Goal: Information Seeking & Learning: Learn about a topic

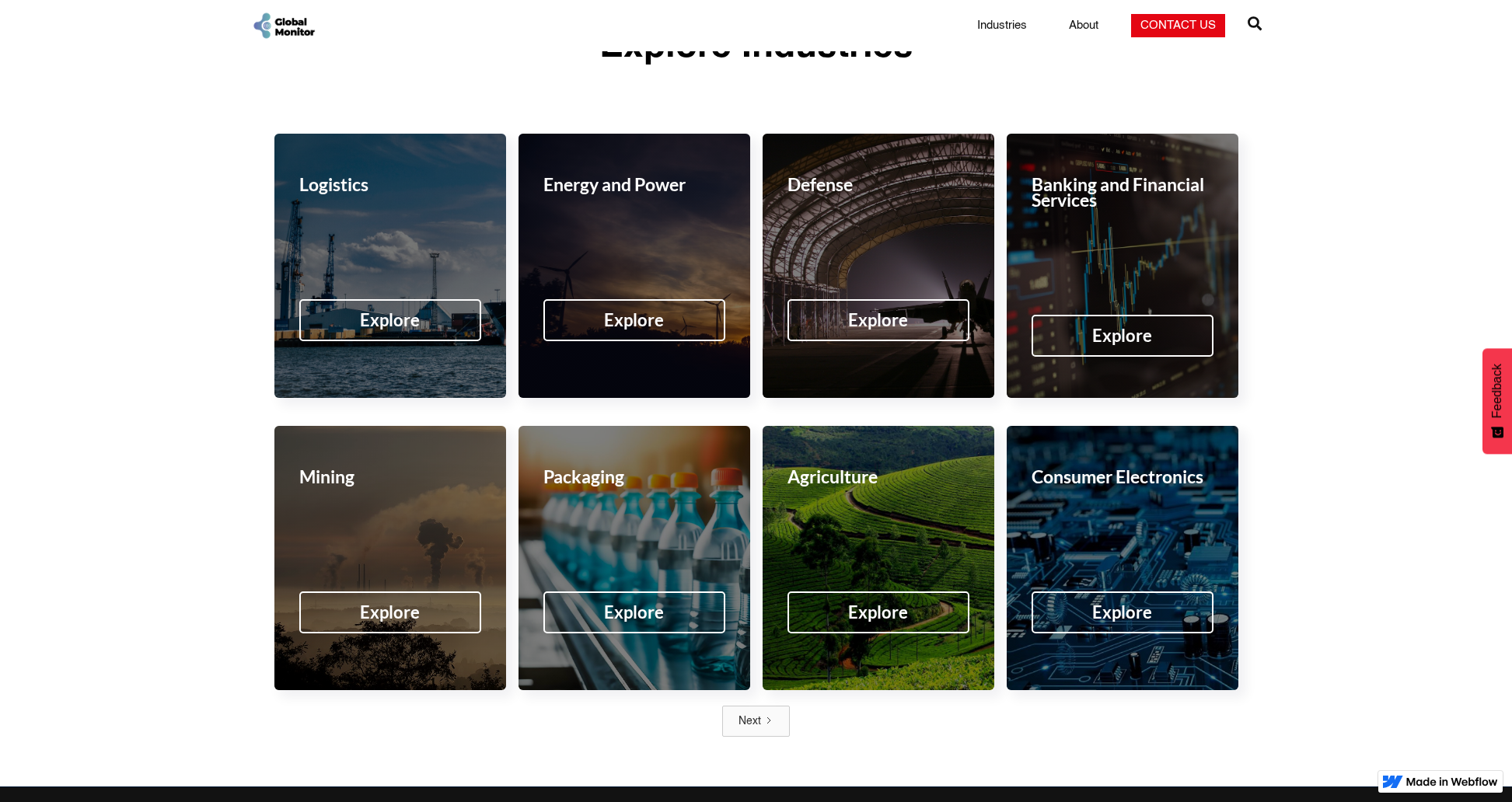
scroll to position [2252, 0]
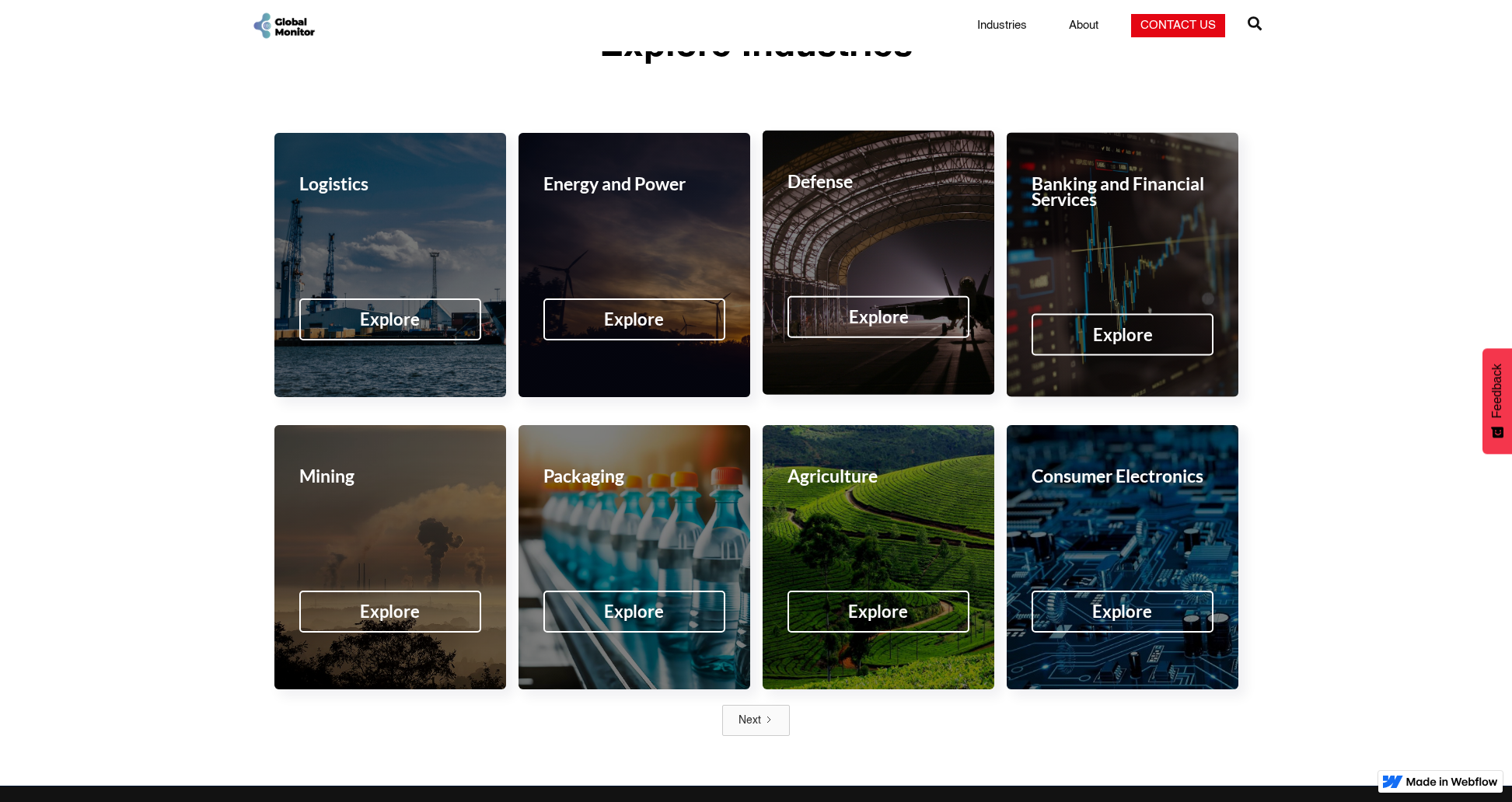
click at [876, 309] on div "Explore" at bounding box center [878, 316] width 59 height 16
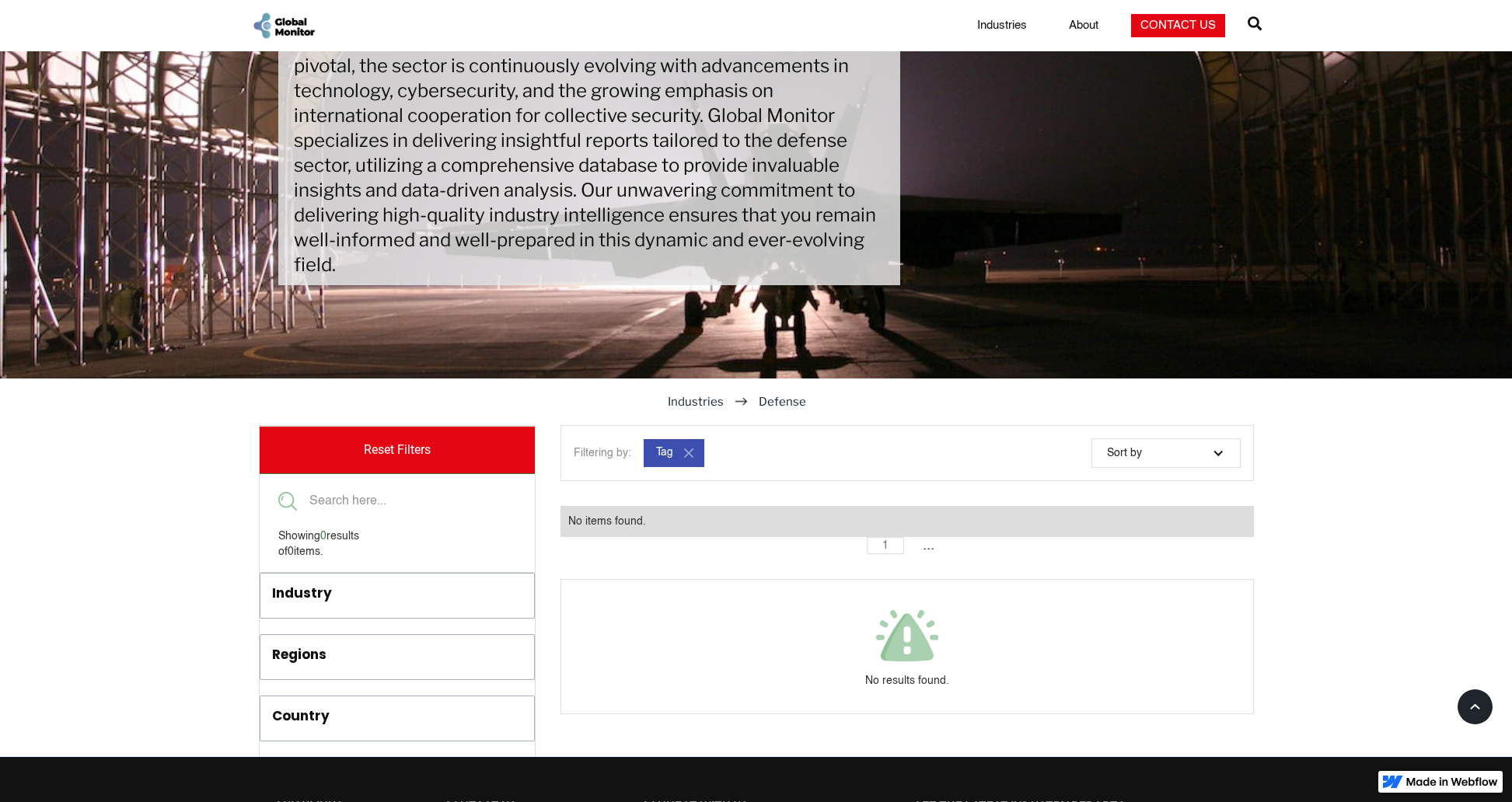
scroll to position [311, 0]
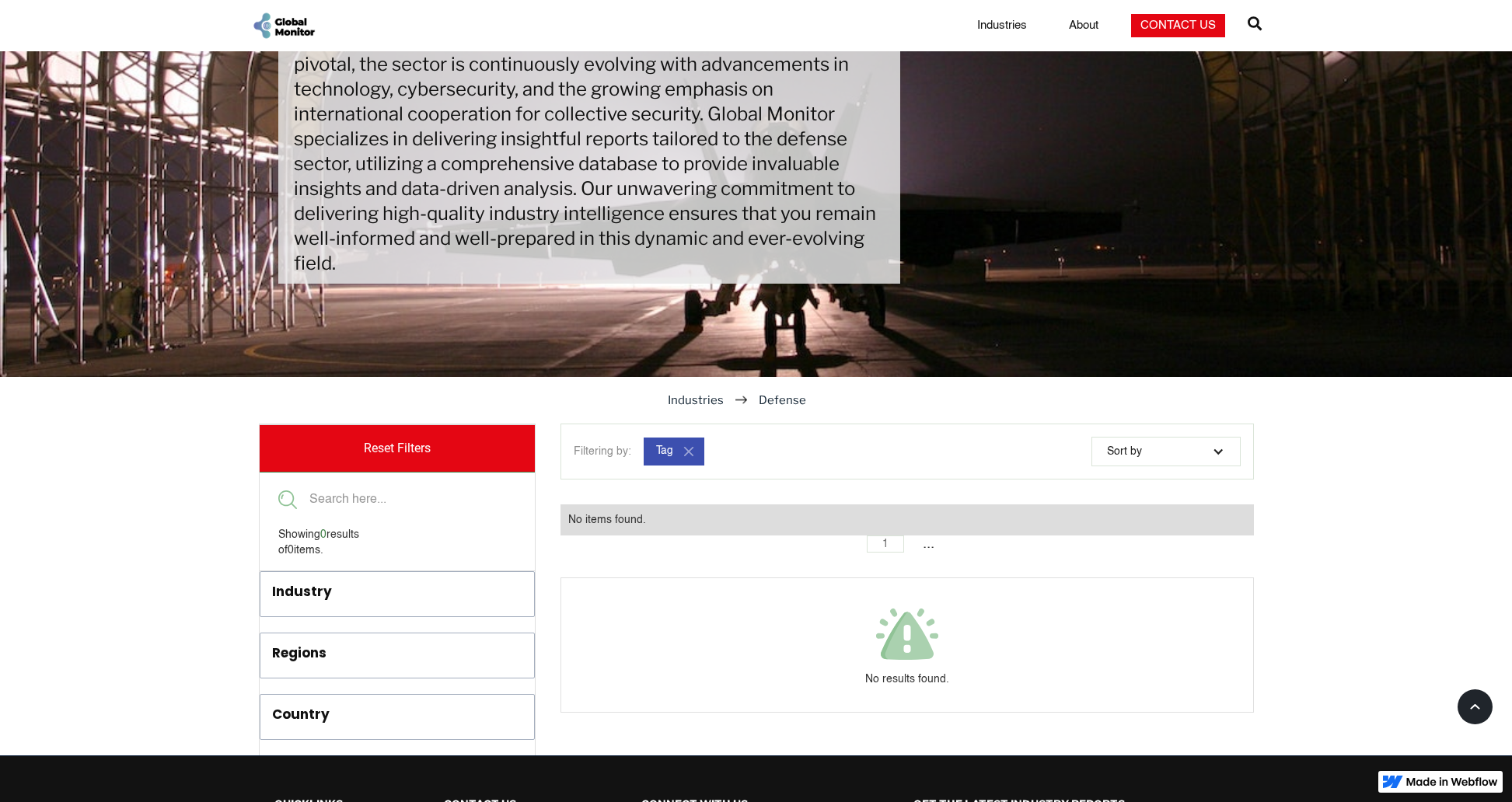
click at [336, 602] on div "Industry" at bounding box center [368, 595] width 192 height 26
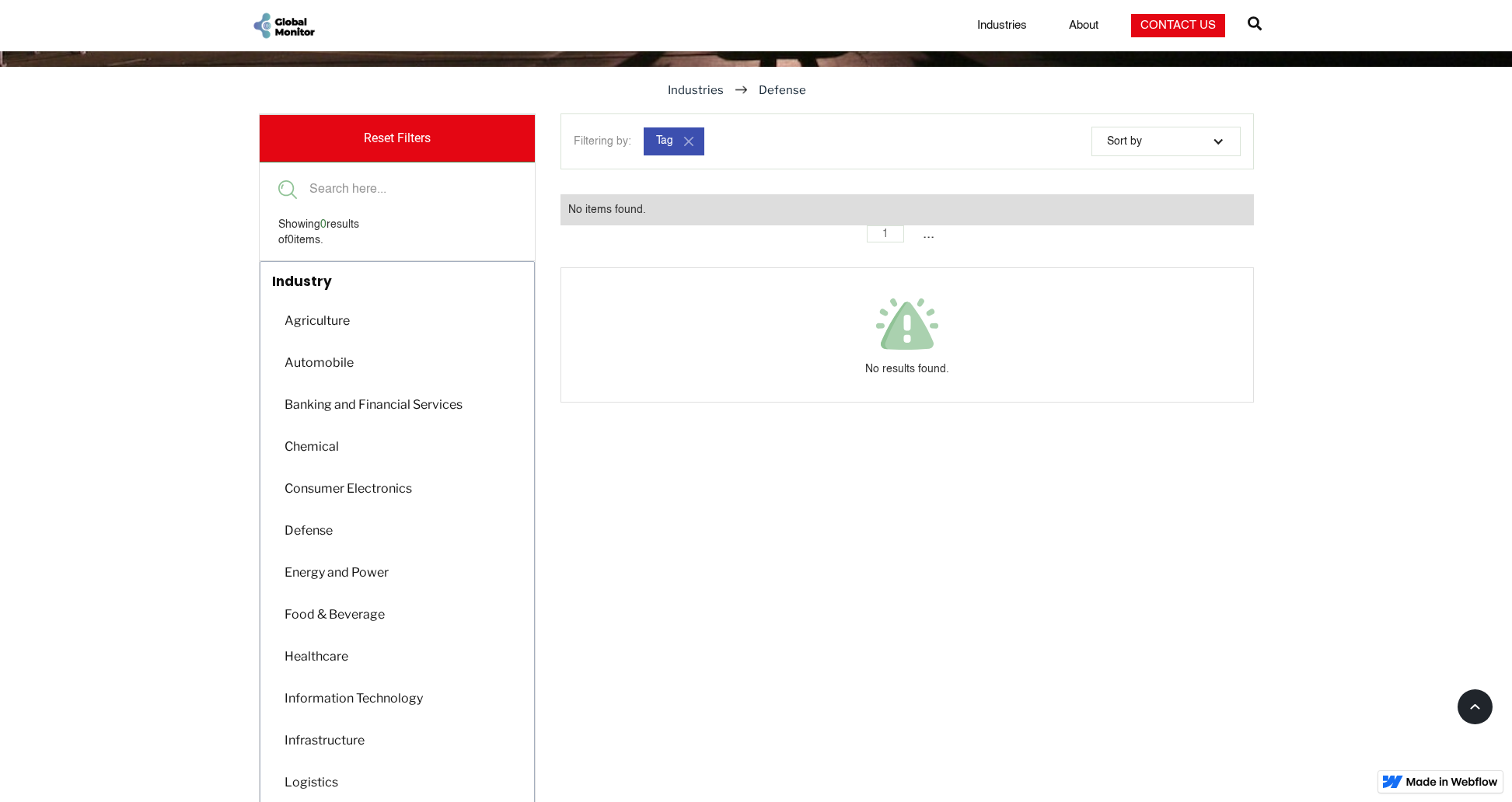
scroll to position [622, 0]
click at [316, 326] on div "Agriculture" at bounding box center [316, 320] width 79 height 31
click at [320, 321] on div "Agriculture" at bounding box center [316, 320] width 79 height 31
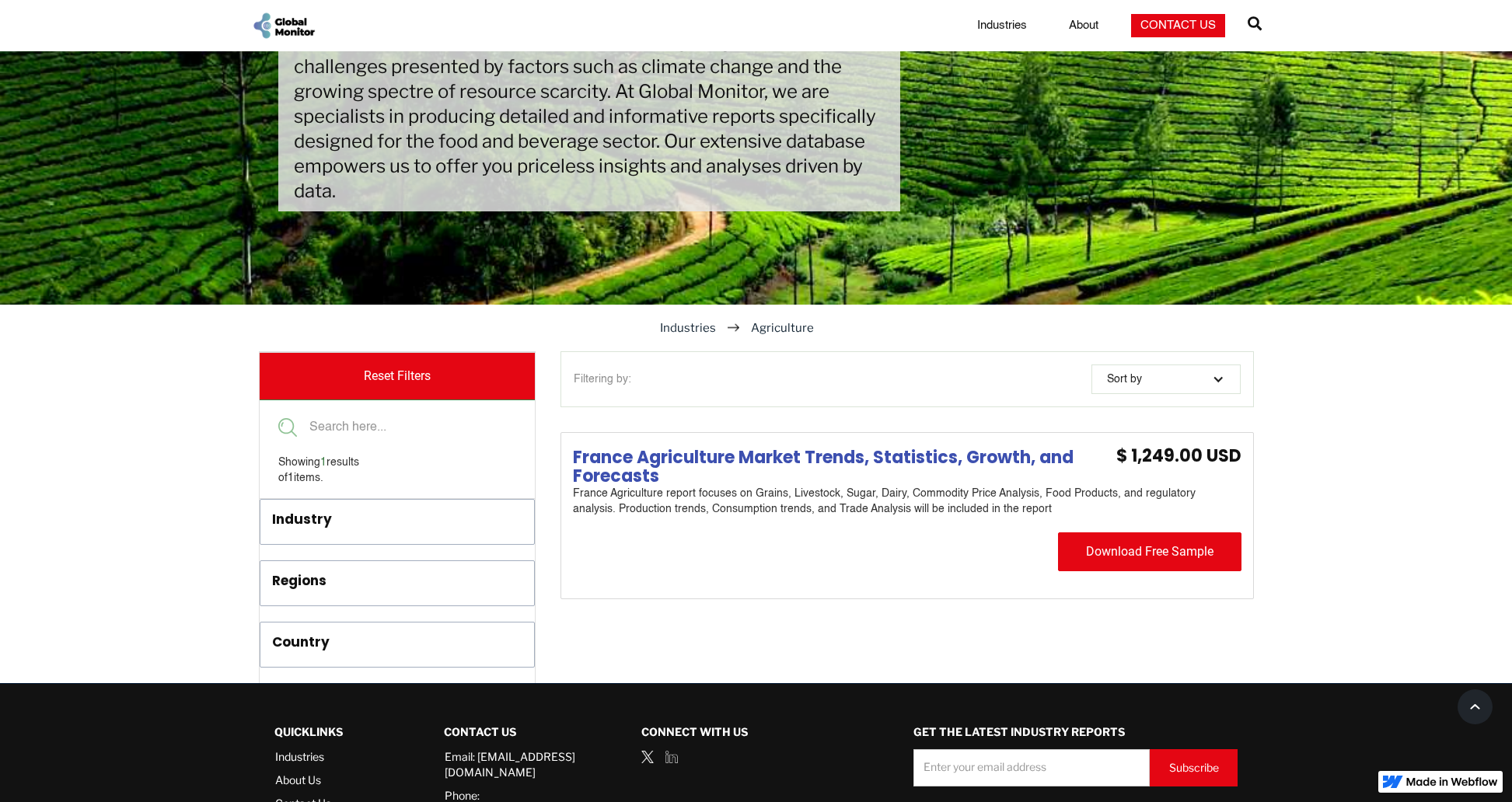
scroll to position [309, 0]
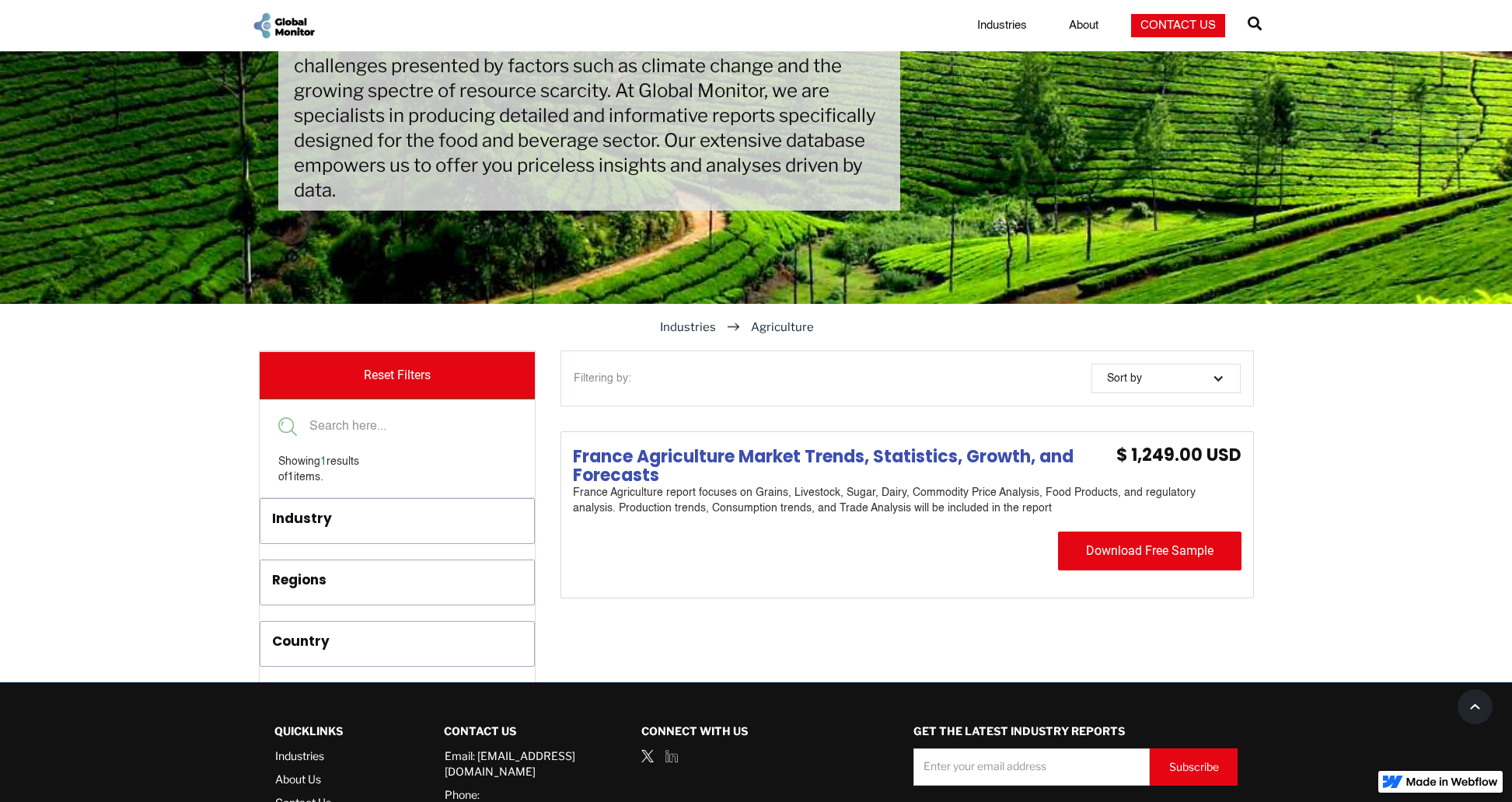
click at [1077, 18] on link "About" at bounding box center [1084, 26] width 48 height 16
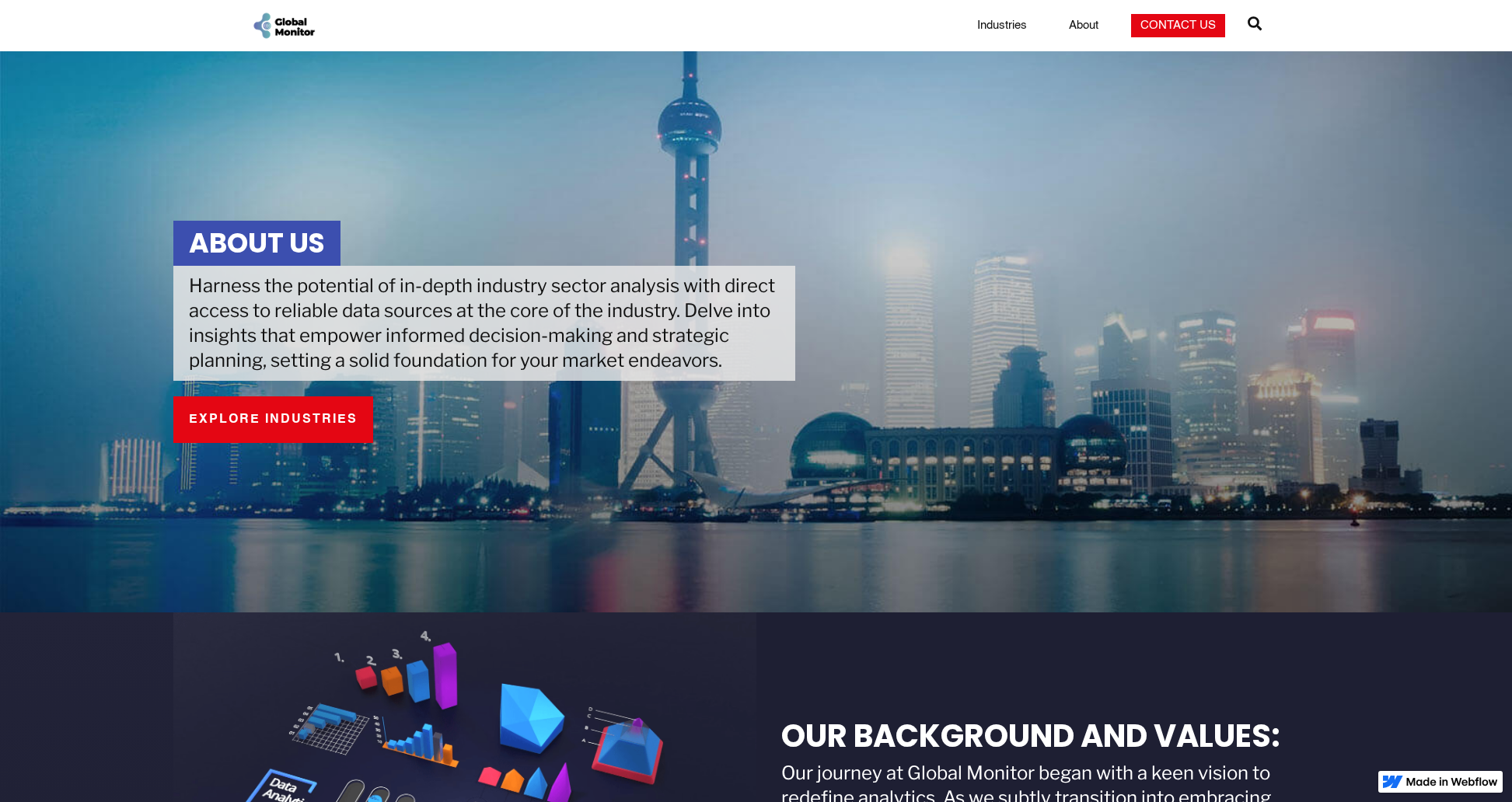
click at [247, 416] on link "EXPLORE INDUSTRIES" at bounding box center [273, 420] width 200 height 46
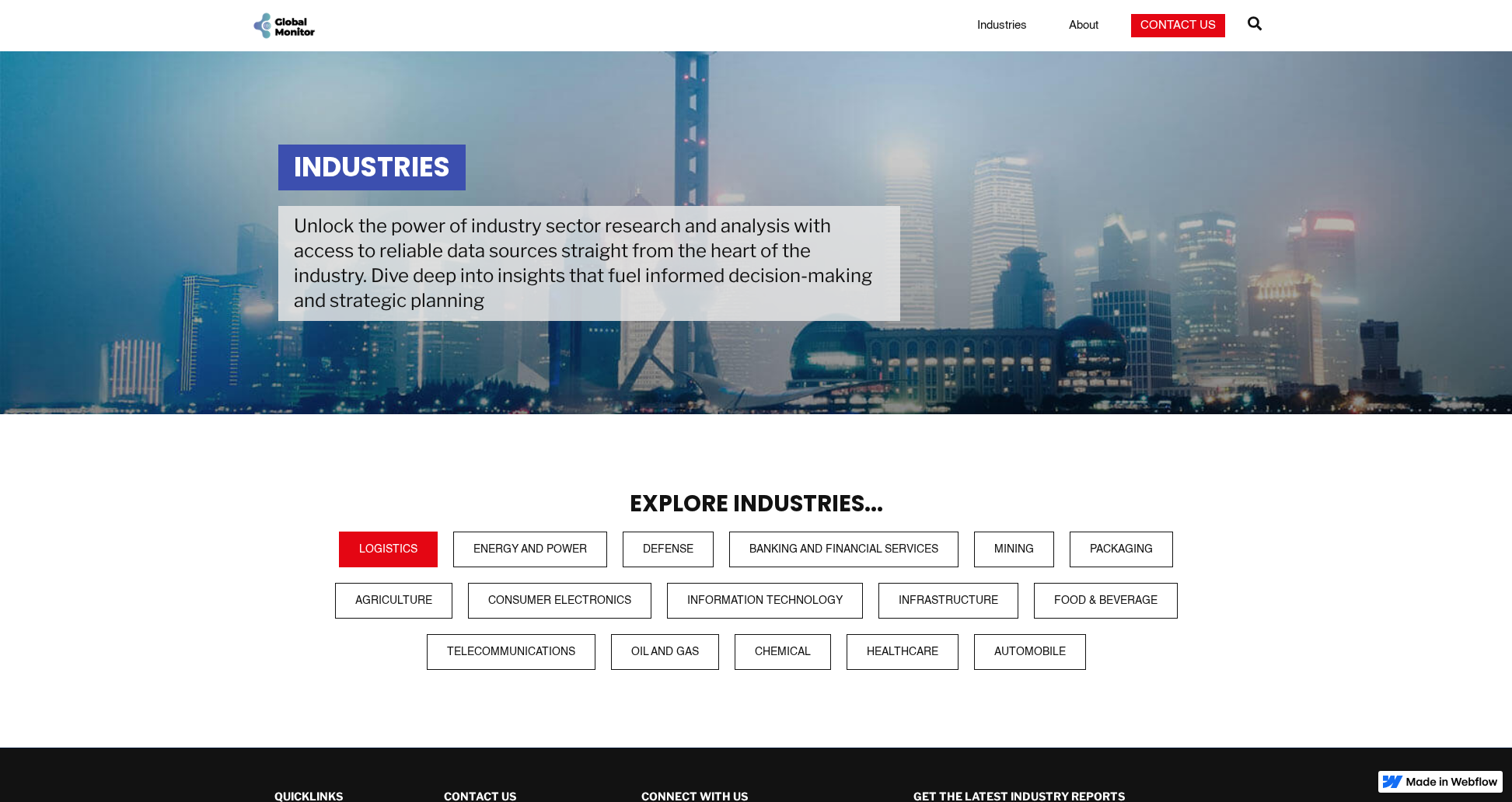
click at [371, 547] on link "Logistics" at bounding box center [388, 549] width 98 height 36
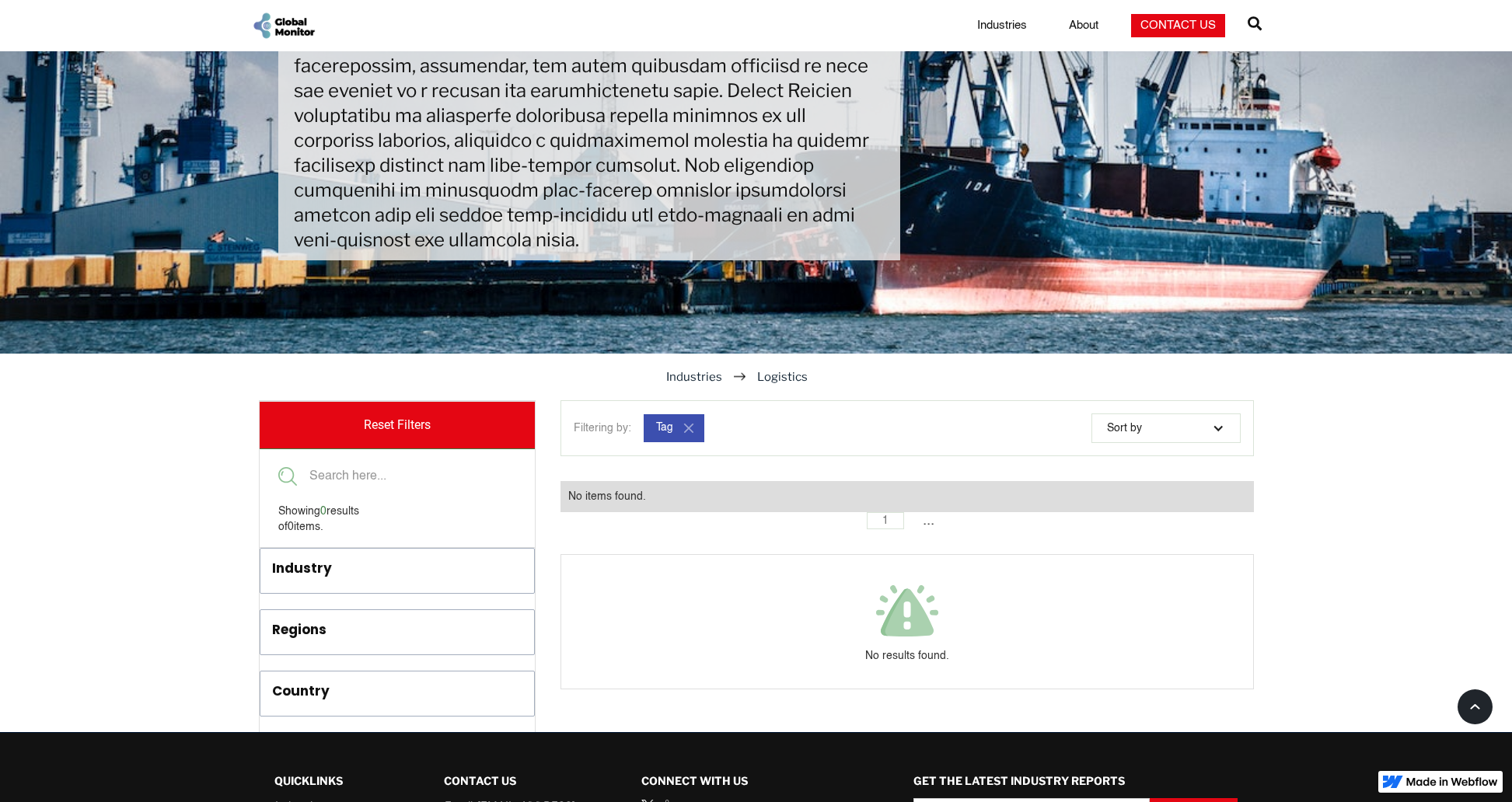
scroll to position [385, 0]
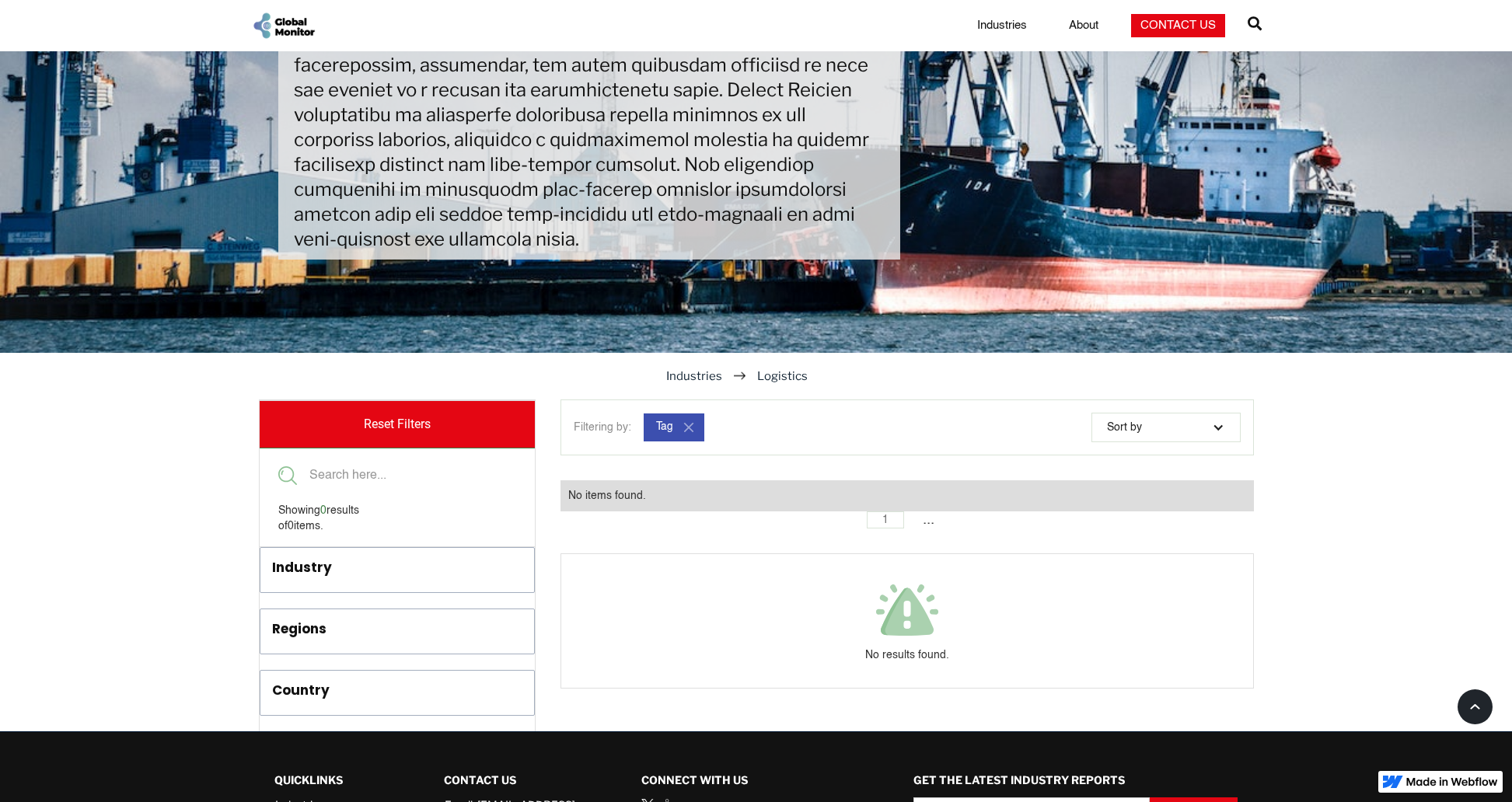
click at [338, 558] on div "Industry" at bounding box center [368, 571] width 192 height 26
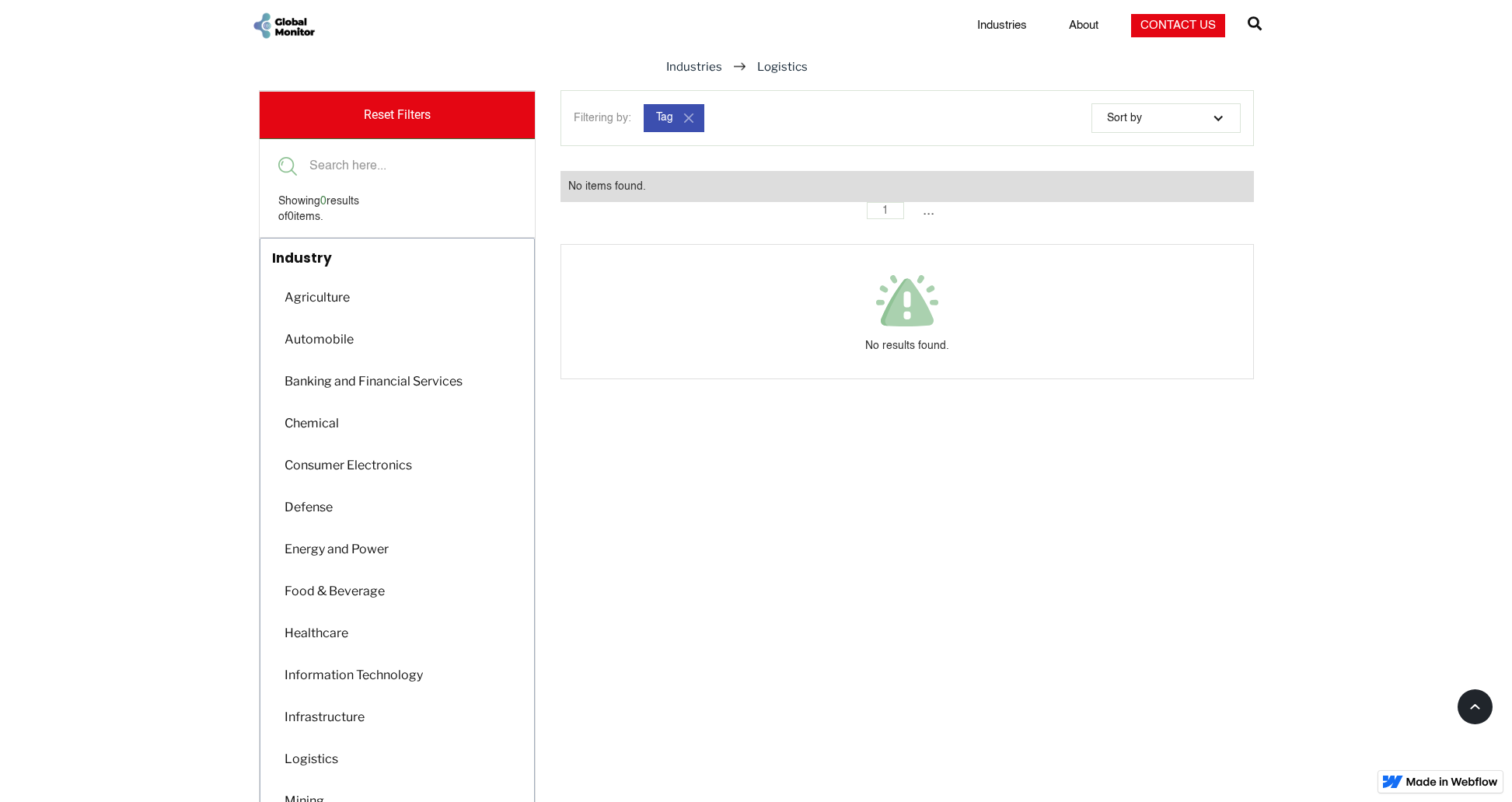
scroll to position [695, 0]
click at [338, 406] on div "Chemical" at bounding box center [311, 421] width 69 height 31
click at [302, 406] on div "Chemical" at bounding box center [311, 421] width 69 height 31
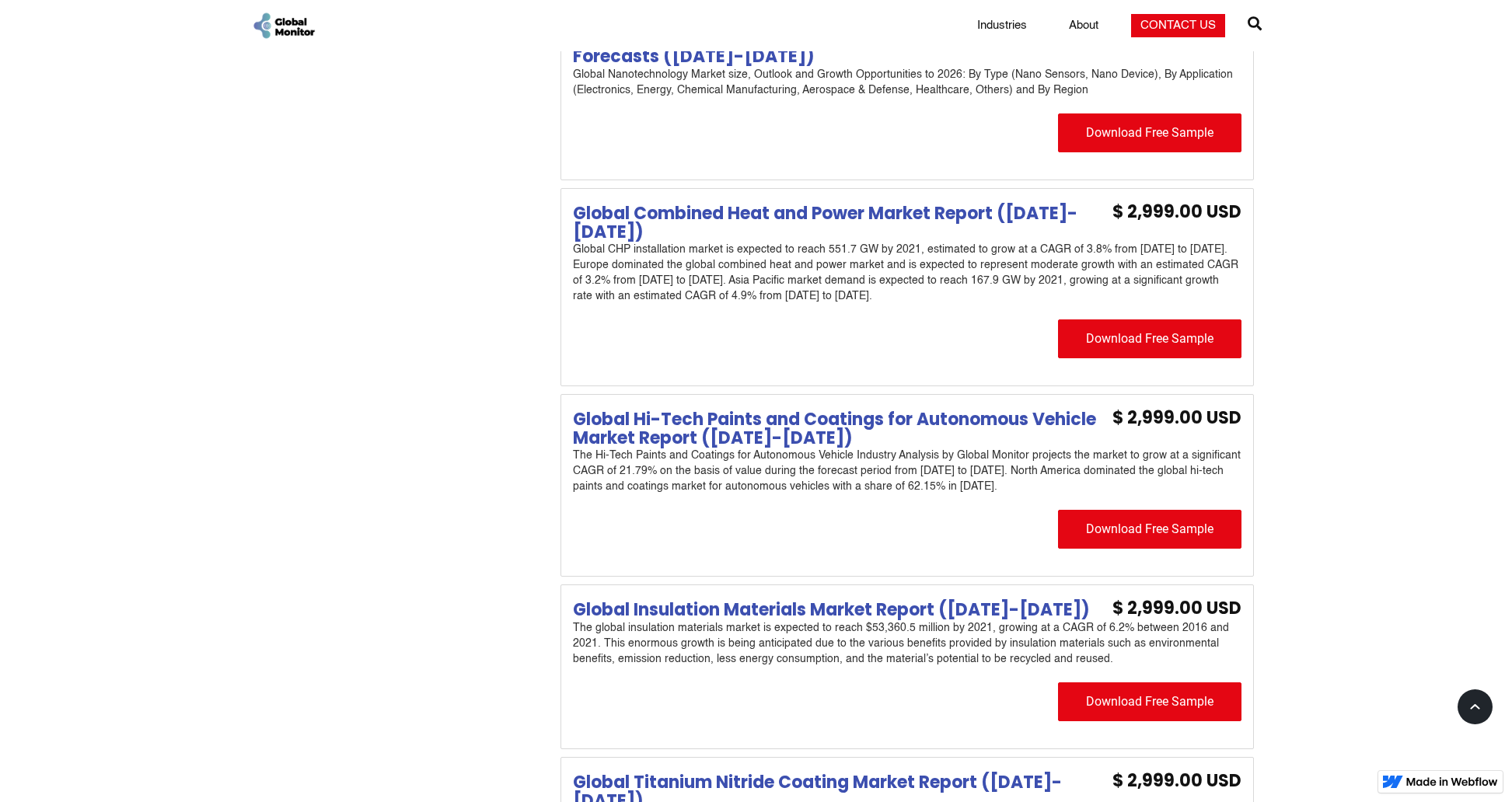
scroll to position [1004, 0]
click at [1159, 340] on div "Download Free Sample" at bounding box center [1150, 338] width 183 height 39
type input "Global Combined Heat and Power Market Report ([DATE]-[DATE])"
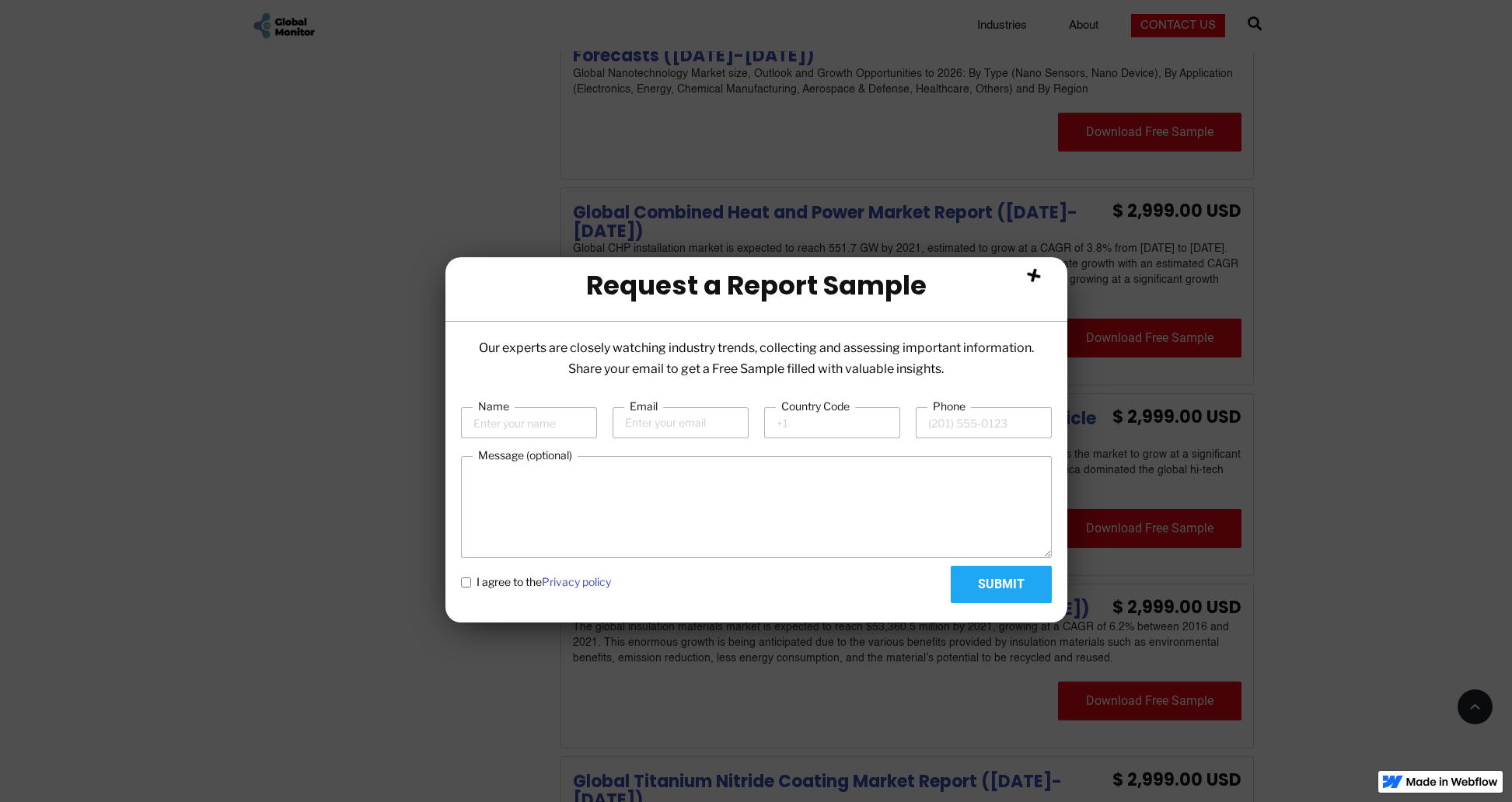
click at [1027, 278] on div "" at bounding box center [1034, 278] width 23 height 25
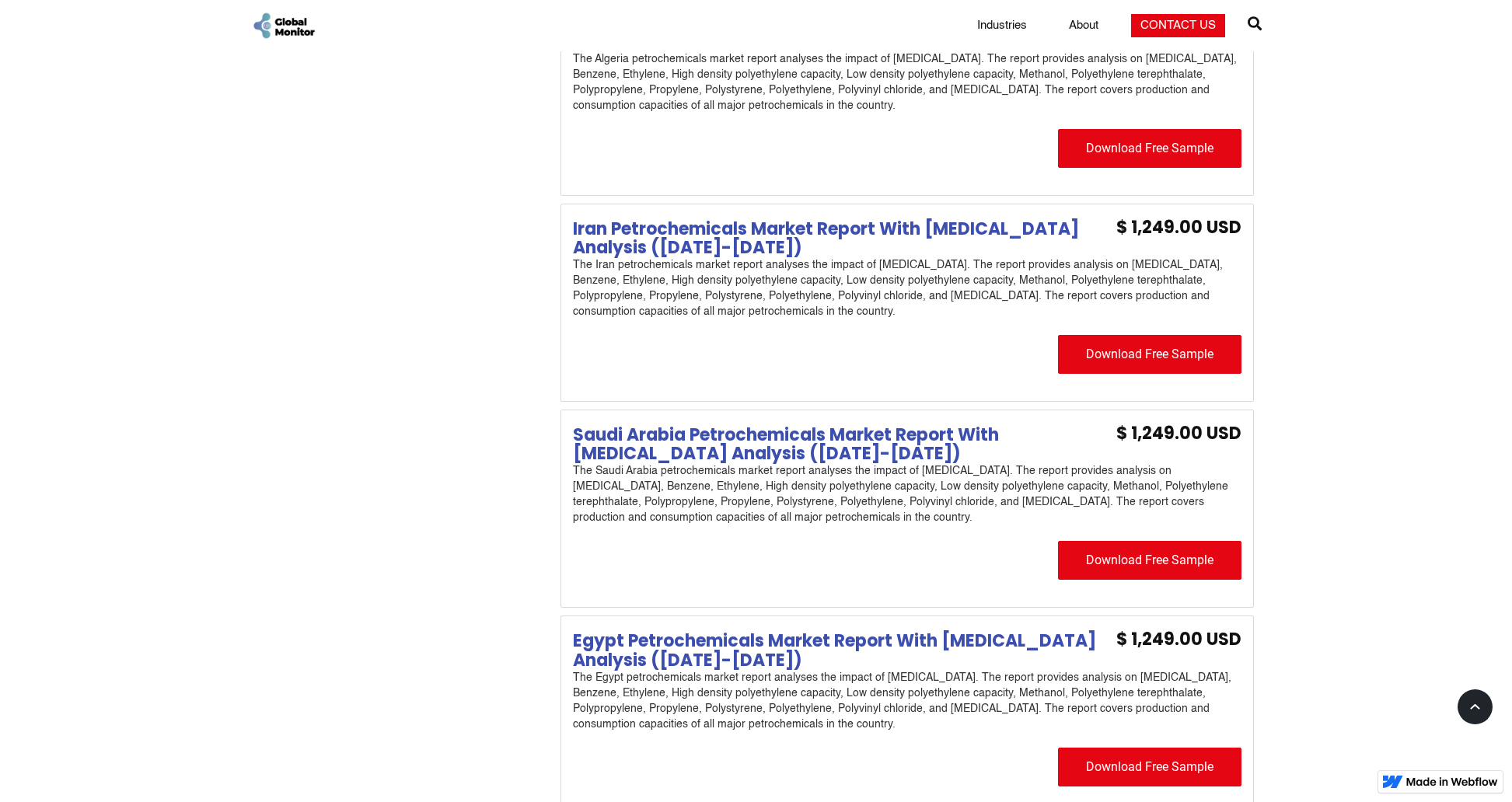
scroll to position [4069, 0]
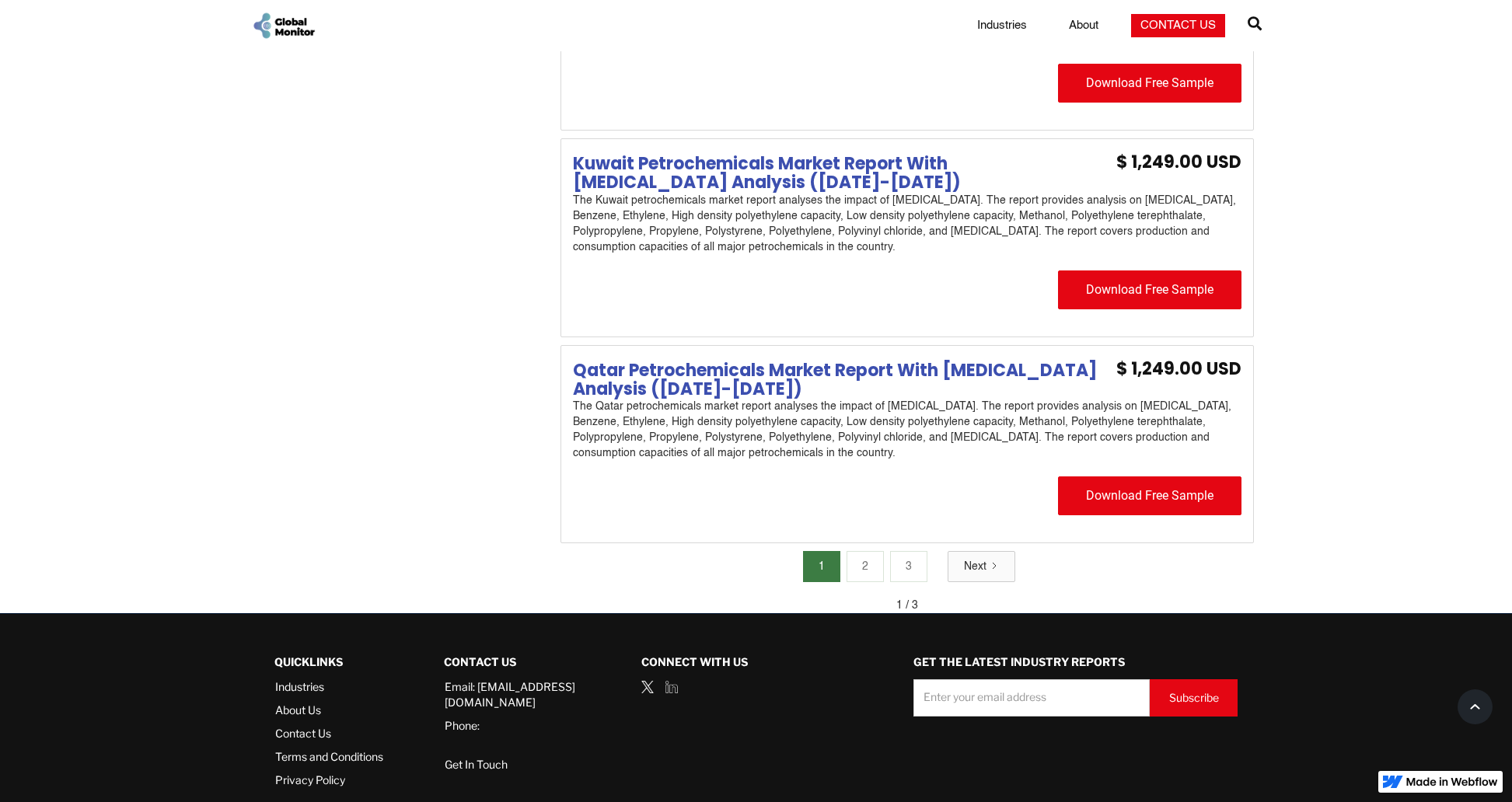
click at [303, 703] on link "About Us" at bounding box center [329, 710] width 108 height 16
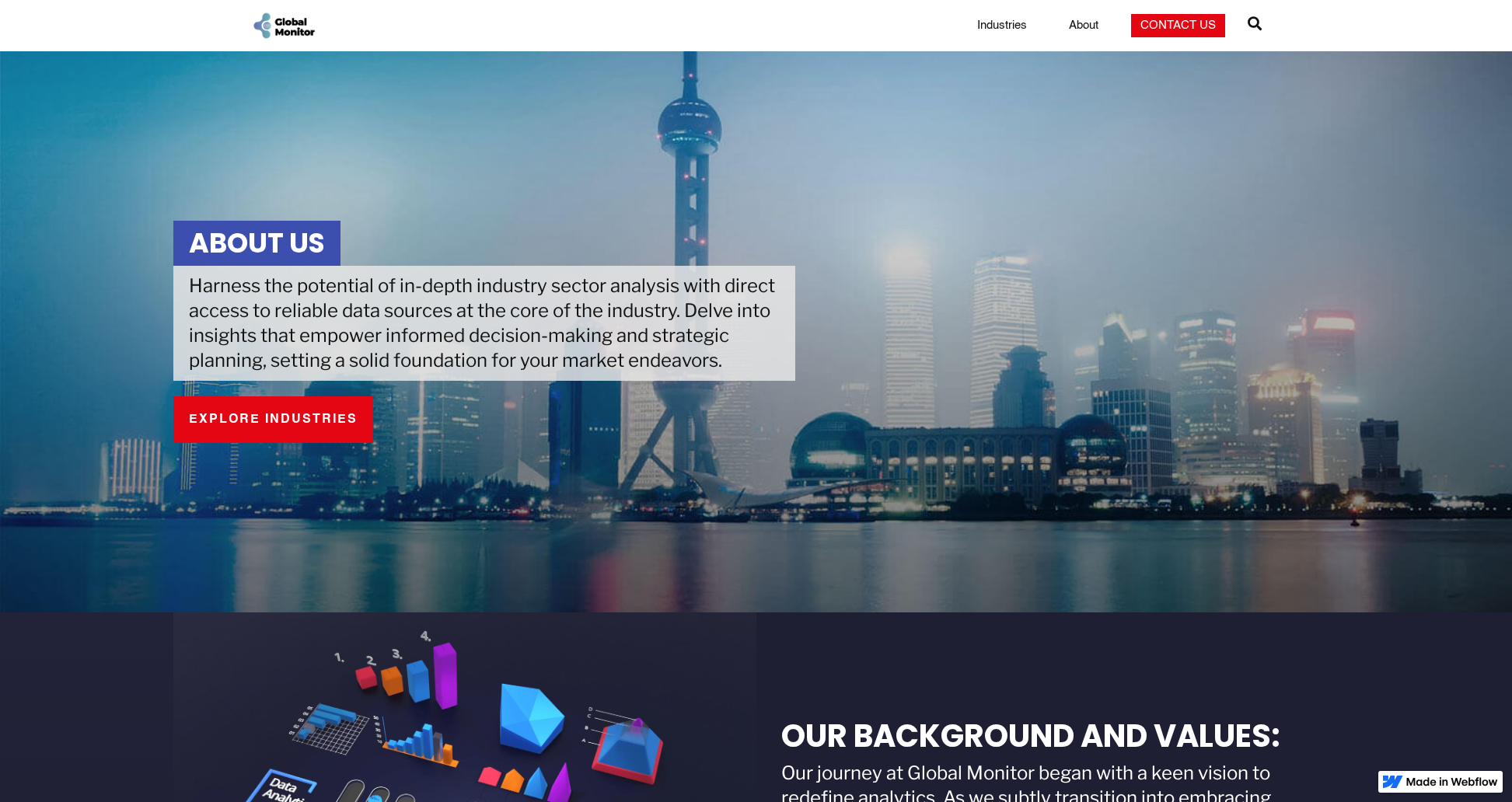
click at [264, 31] on img "home" at bounding box center [283, 26] width 65 height 30
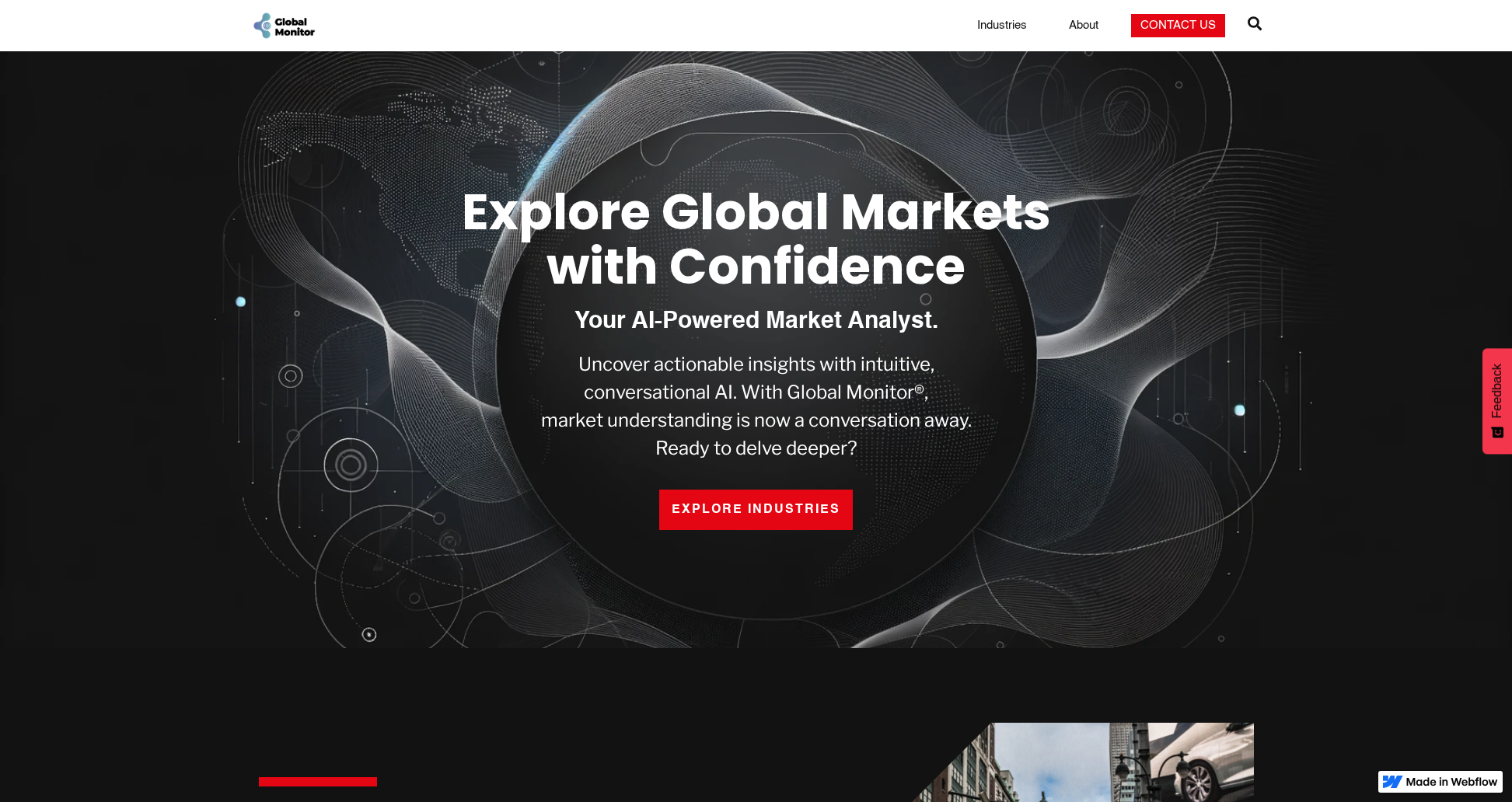
click at [1000, 35] on nav "Industry Coverage  Automobile Automobile  Chemical Chemical  Healthcare Heal…" at bounding box center [1096, 26] width 257 height 23
click at [1006, 18] on link "Industries" at bounding box center [1001, 26] width 69 height 16
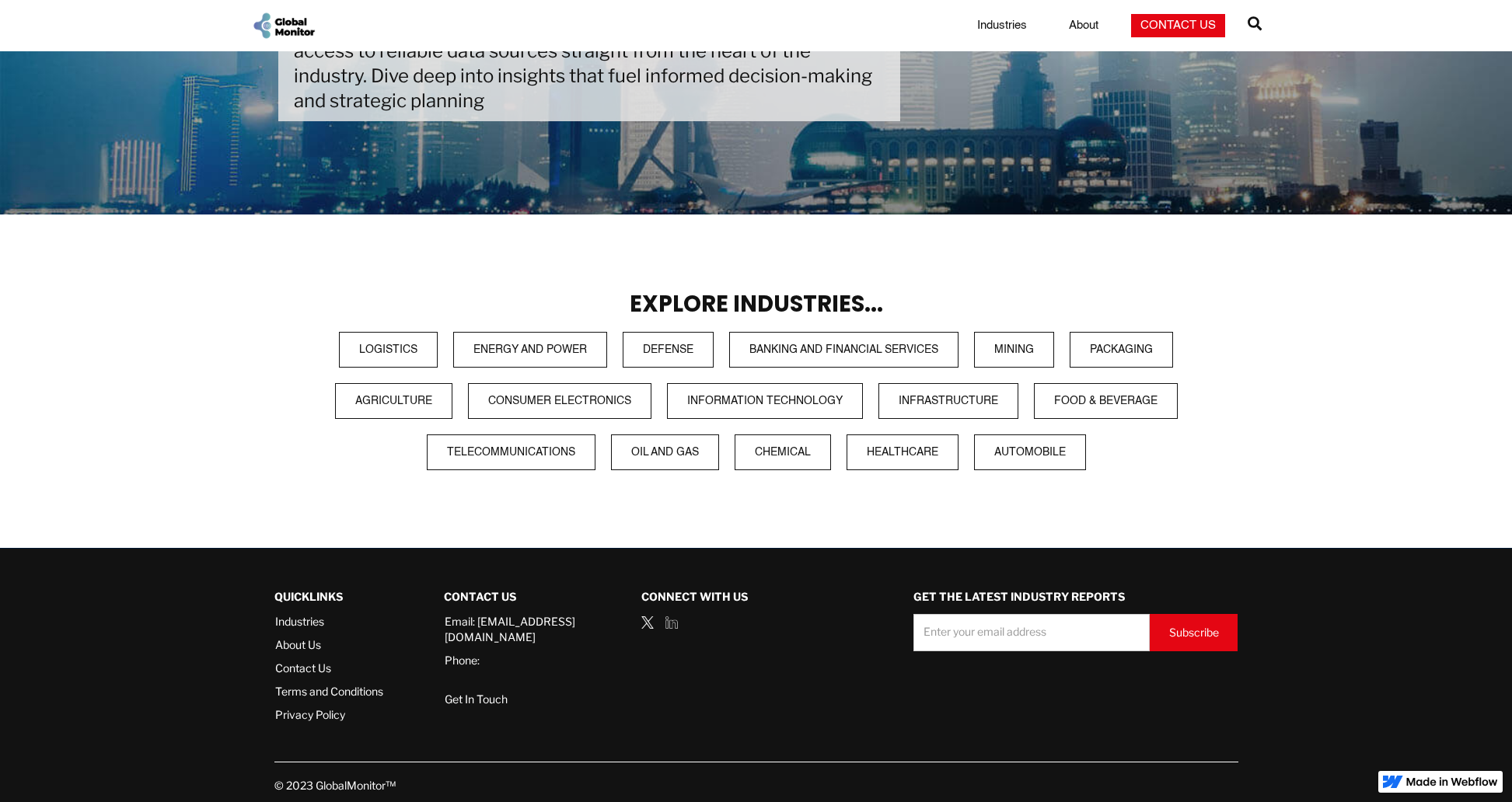
scroll to position [206, 0]
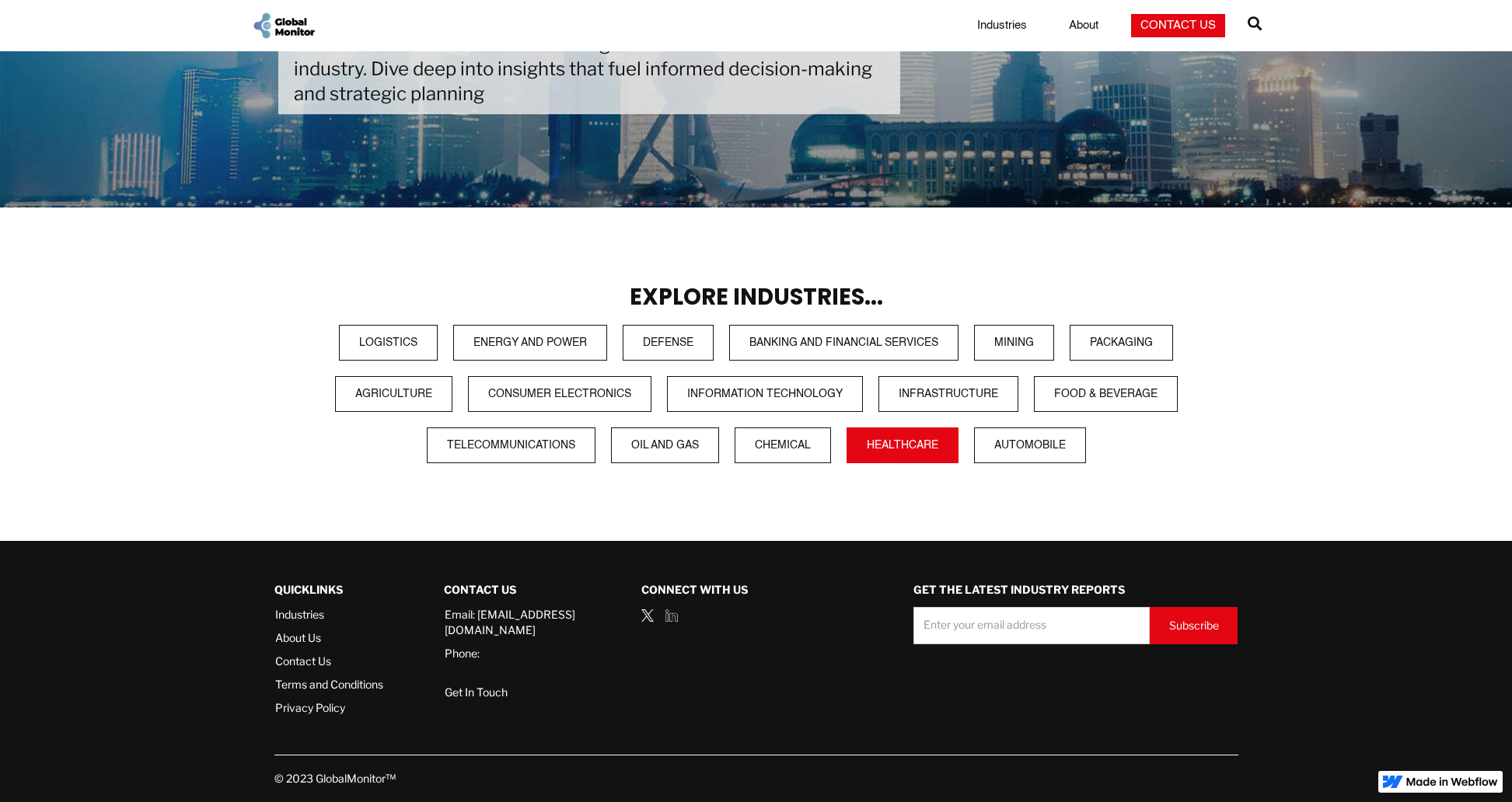
click at [931, 452] on link "Healthcare" at bounding box center [902, 445] width 112 height 36
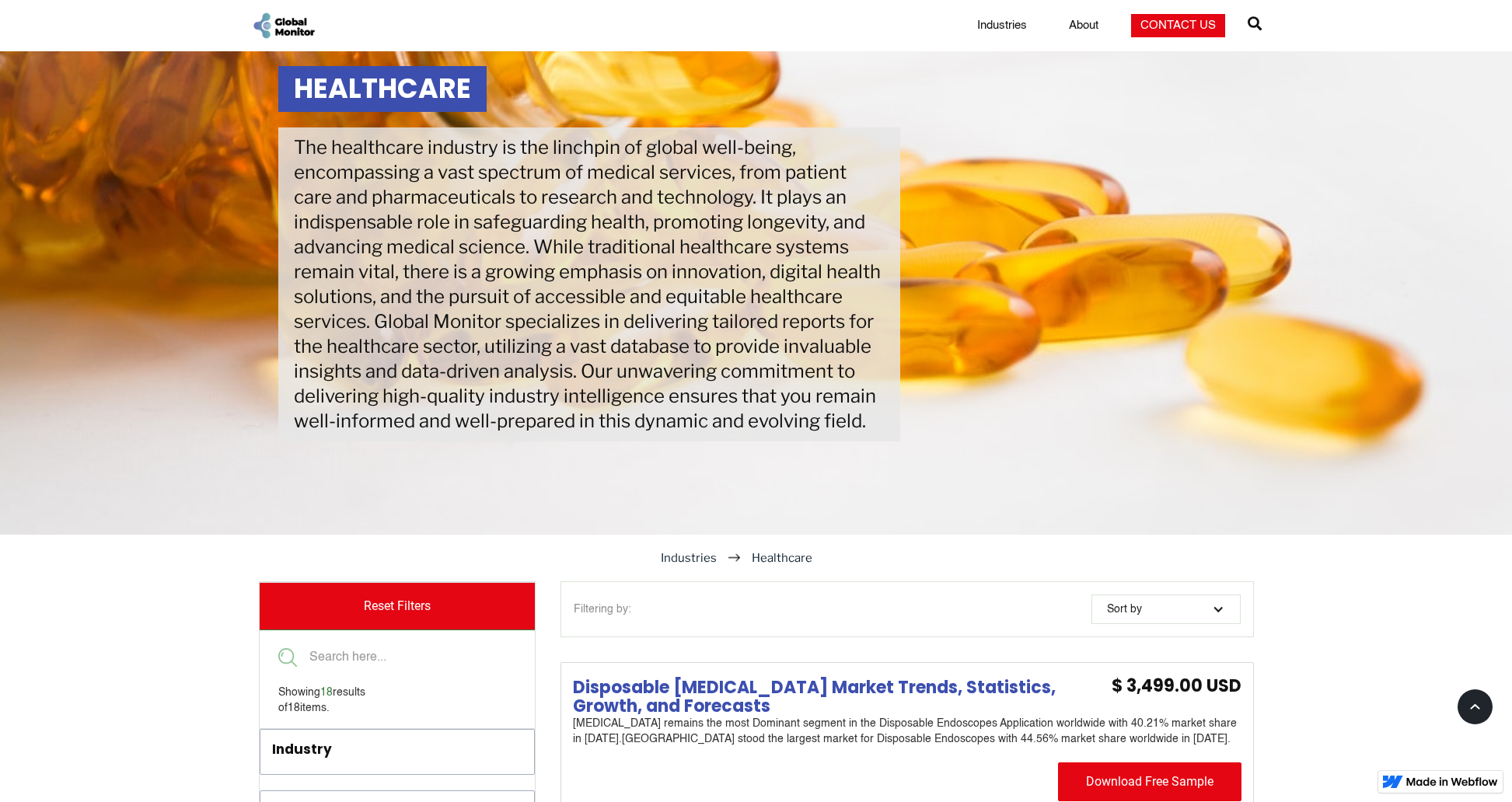
scroll to position [78, 0]
